Goal: Transaction & Acquisition: Obtain resource

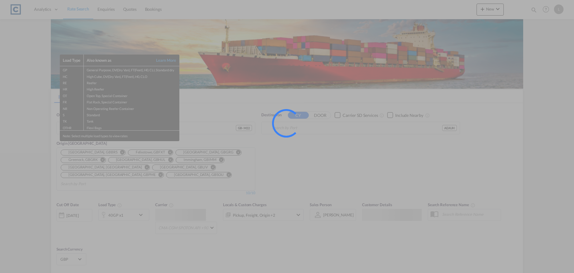
type input "GB-M22, [GEOGRAPHIC_DATA]"
type input "[GEOGRAPHIC_DATA], [GEOGRAPHIC_DATA]"
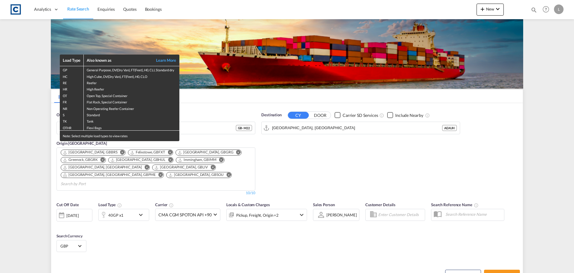
click at [216, 109] on div "Load Type Also known as Learn More GP General Purpose, DV(Dry Van), FT(Feet), H…" at bounding box center [287, 136] width 574 height 273
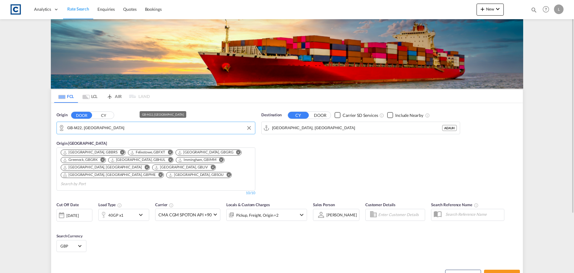
click at [95, 131] on input "GB-M22, [GEOGRAPHIC_DATA]" at bounding box center [159, 127] width 185 height 9
click at [104, 113] on button "CY" at bounding box center [103, 115] width 21 height 7
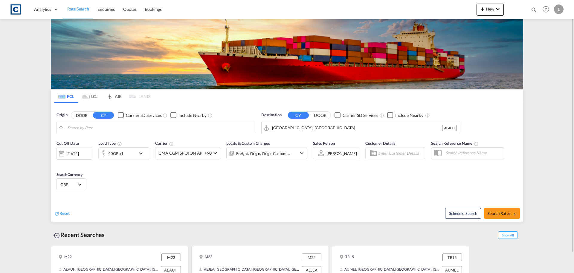
click at [75, 128] on body "Analytics Dashboard Rate Search Enquiries Quotes Bookings" at bounding box center [287, 136] width 574 height 273
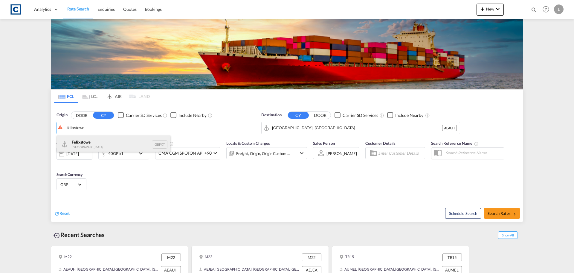
click at [99, 144] on div "Felixstowe [GEOGRAPHIC_DATA] GBFXT" at bounding box center [114, 144] width 114 height 18
type input "Felixstowe, GBFXT"
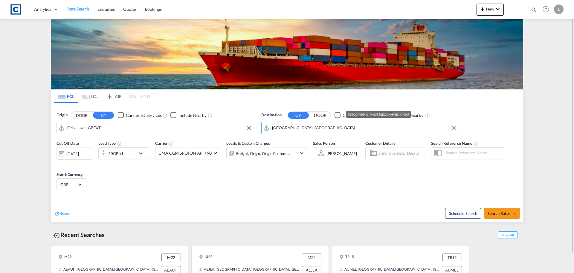
click at [292, 130] on input "[GEOGRAPHIC_DATA], [GEOGRAPHIC_DATA]" at bounding box center [364, 127] width 185 height 9
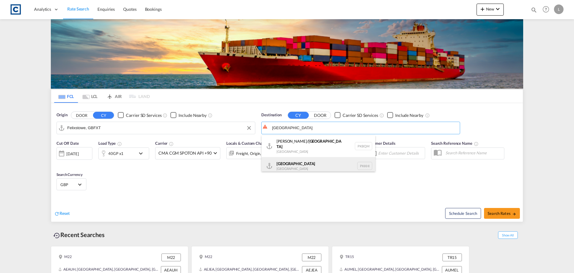
click at [300, 159] on div "Karachi [GEOGRAPHIC_DATA] PKKHI" at bounding box center [319, 166] width 114 height 18
type input "[GEOGRAPHIC_DATA], PKKHI"
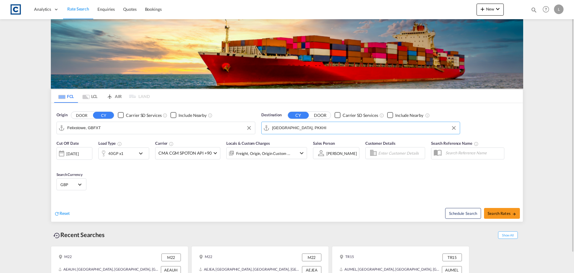
click at [130, 151] on div "40GP x1" at bounding box center [117, 153] width 37 height 12
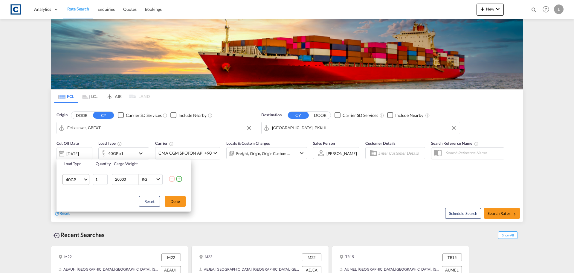
click at [75, 180] on span "40GP" at bounding box center [74, 179] width 17 height 6
drag, startPoint x: 77, startPoint y: 164, endPoint x: 79, endPoint y: 169, distance: 5.4
click at [78, 165] on md-option "20GP" at bounding box center [81, 165] width 41 height 14
click at [176, 198] on button "Done" at bounding box center [175, 201] width 21 height 11
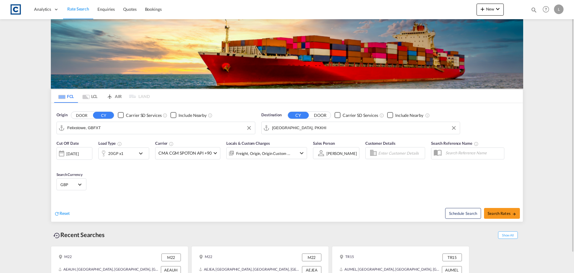
click at [296, 153] on div "Freight, Origin, Origin Custom +1" at bounding box center [266, 153] width 81 height 12
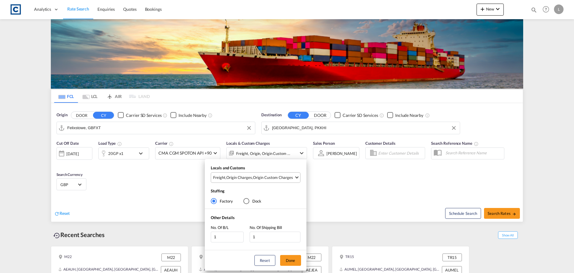
click at [250, 178] on div "Origin Charges" at bounding box center [239, 176] width 26 height 5
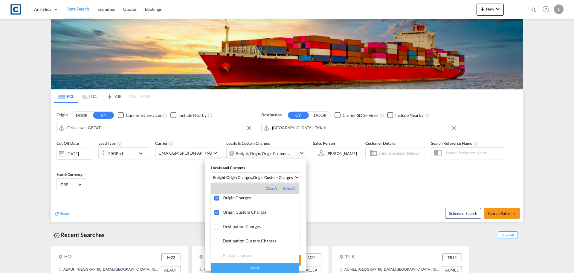
scroll to position [32, 0]
click at [251, 269] on div "Done" at bounding box center [255, 267] width 88 height 10
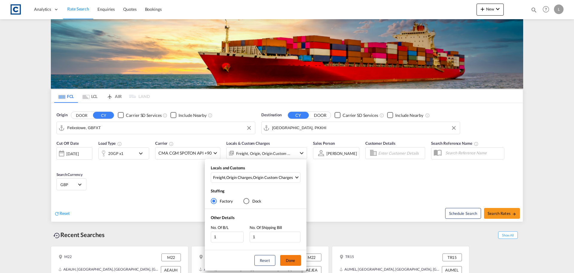
click at [286, 260] on button "Done" at bounding box center [290, 260] width 21 height 11
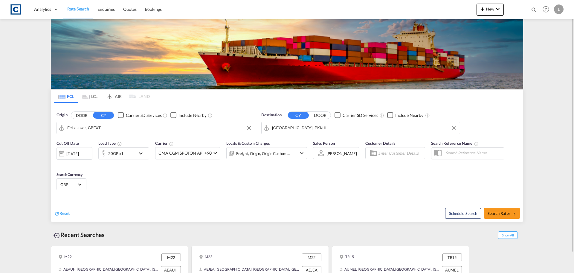
click at [73, 151] on div "[DATE]" at bounding box center [72, 153] width 12 height 5
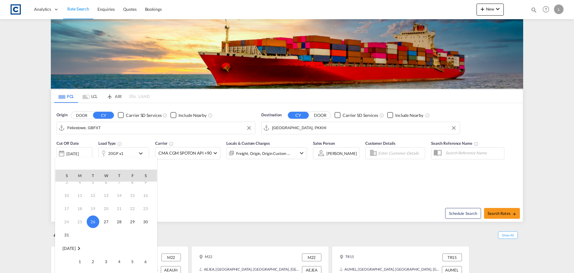
scroll to position [30, 0]
click at [82, 249] on span "1" at bounding box center [80, 251] width 12 height 12
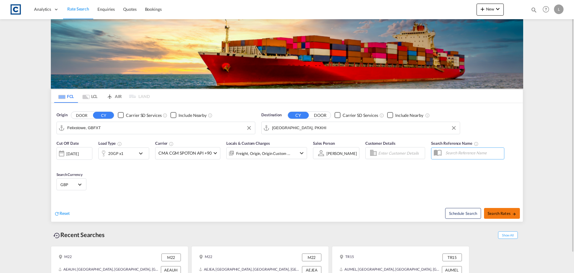
click at [504, 215] on button "Search Rates" at bounding box center [502, 213] width 36 height 11
type input "GBFXT to PKKHI / [DATE]"
